Goal: Check status: Check status

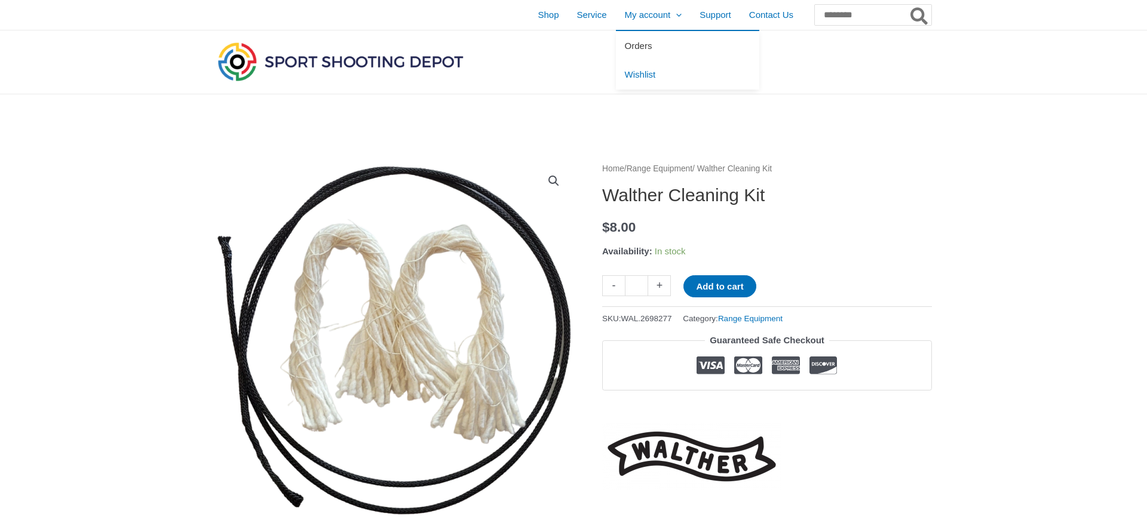
click at [625, 47] on span "Orders" at bounding box center [638, 46] width 27 height 10
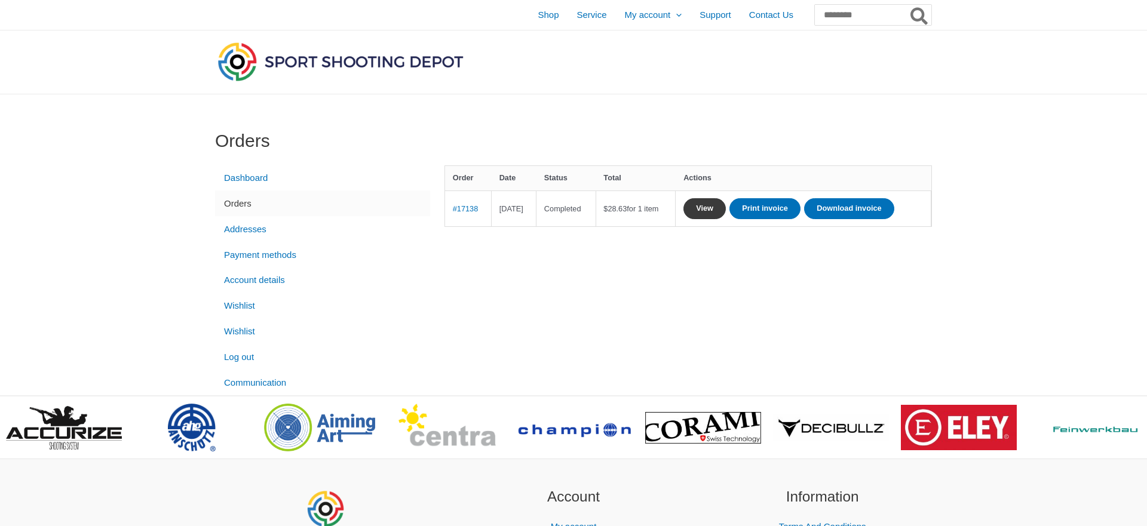
click at [726, 204] on link "View" at bounding box center [704, 208] width 42 height 21
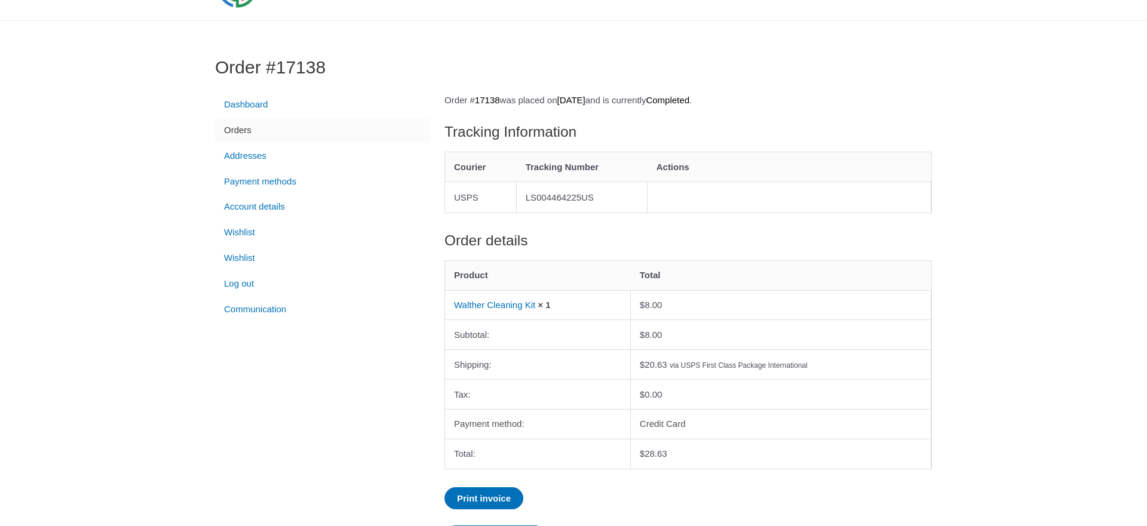
scroll to position [61, 0]
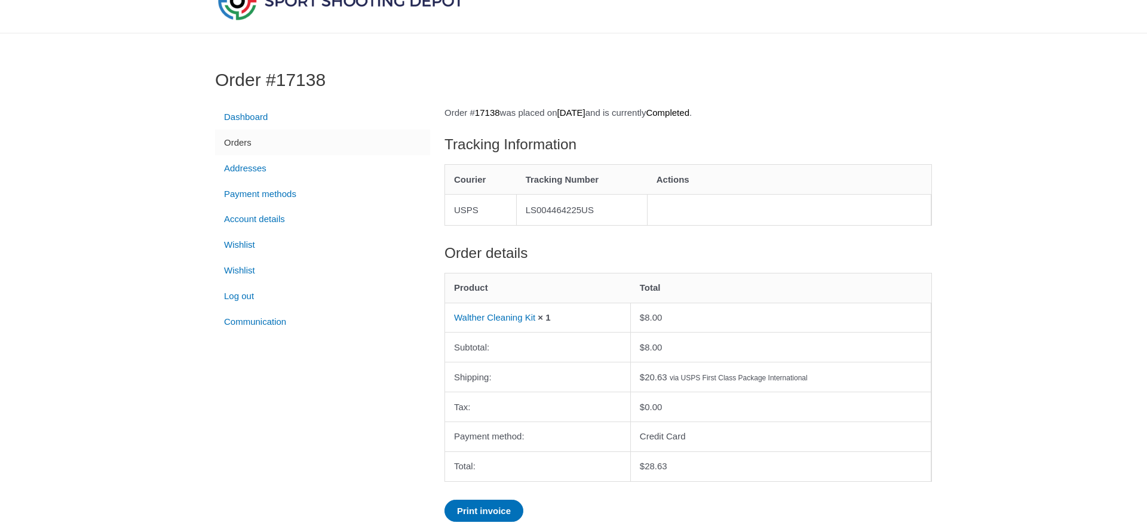
drag, startPoint x: 531, startPoint y: 207, endPoint x: 613, endPoint y: 215, distance: 82.8
click at [613, 215] on td "LS004464225US" at bounding box center [582, 209] width 131 height 31
copy td "LS004464225US"
